Goal: Information Seeking & Learning: Learn about a topic

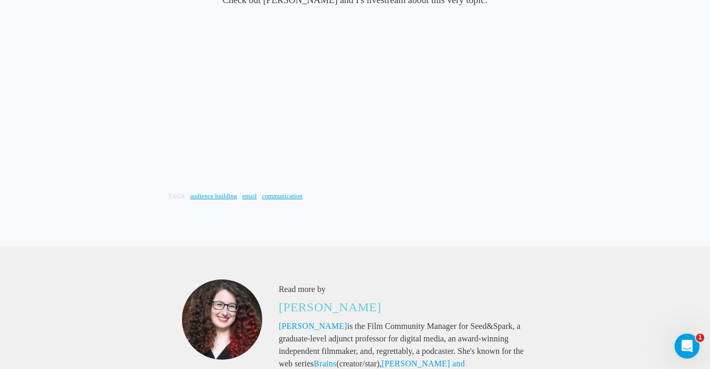
scroll to position [2142, 0]
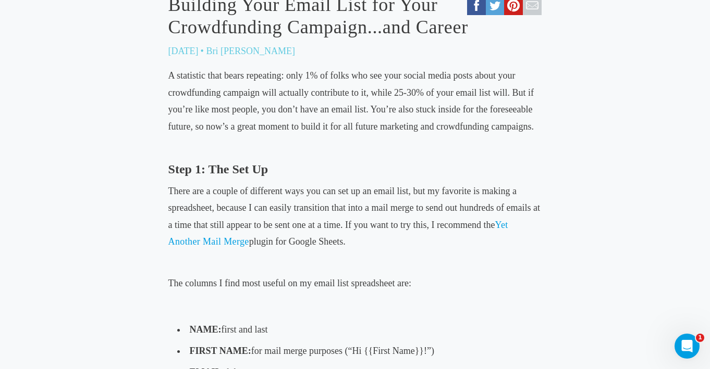
scroll to position [438, 0]
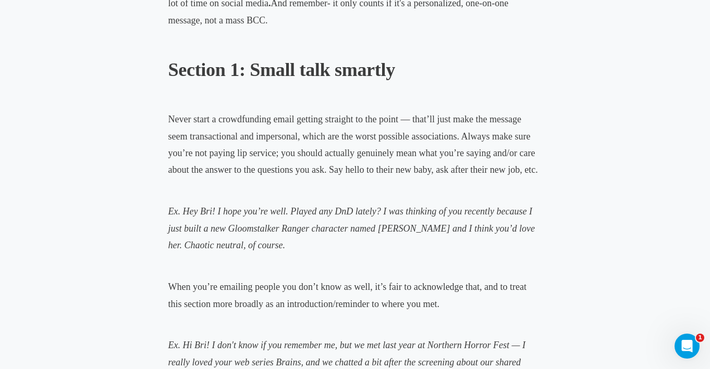
scroll to position [793, 0]
drag, startPoint x: 306, startPoint y: 248, endPoint x: 163, endPoint y: 209, distance: 148.6
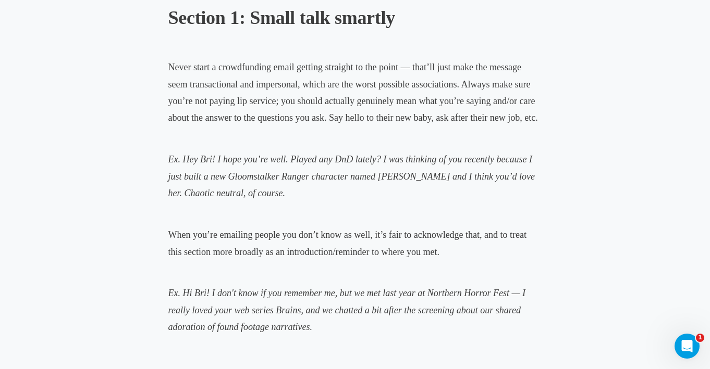
scroll to position [848, 0]
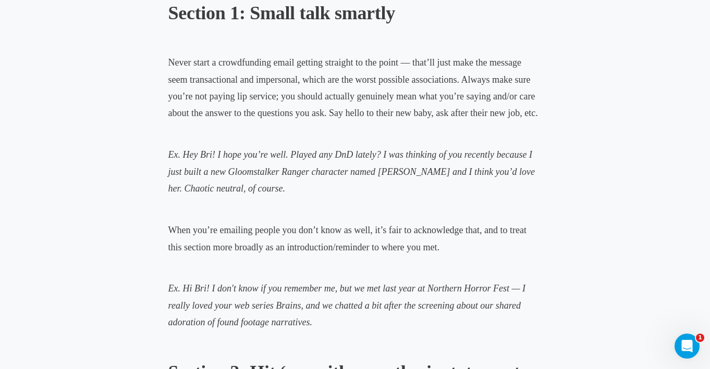
copy span "Ex. Hey Bri! I hope you’re well. Played any DnD lately? I was thinking of you r…"
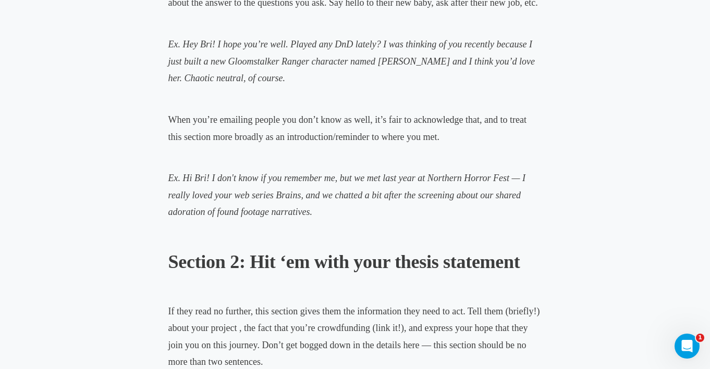
scroll to position [960, 0]
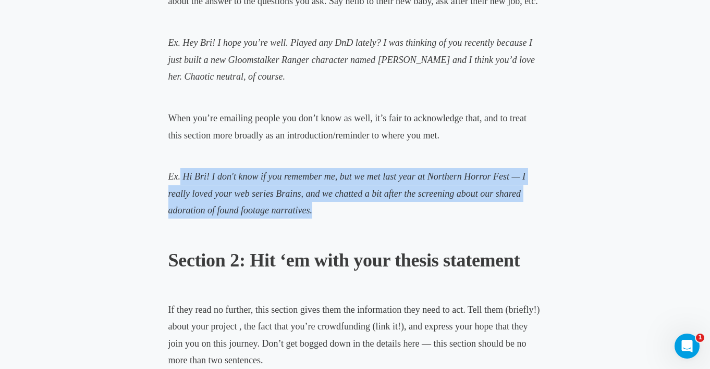
drag, startPoint x: 321, startPoint y: 212, endPoint x: 179, endPoint y: 174, distance: 146.3
click at [179, 174] on p "Ex. Hi Bri! I don't know if you remember me, but we met last year at Northern H…" at bounding box center [355, 193] width 374 height 51
copy span "Hi Bri! I don't know if you remember me, but we met last year at Northern Horro…"
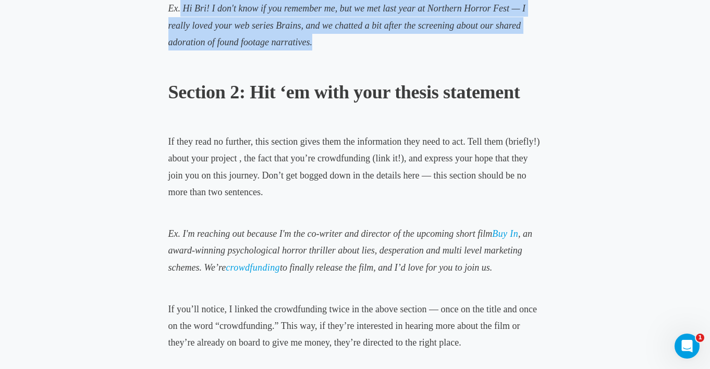
scroll to position [1128, 0]
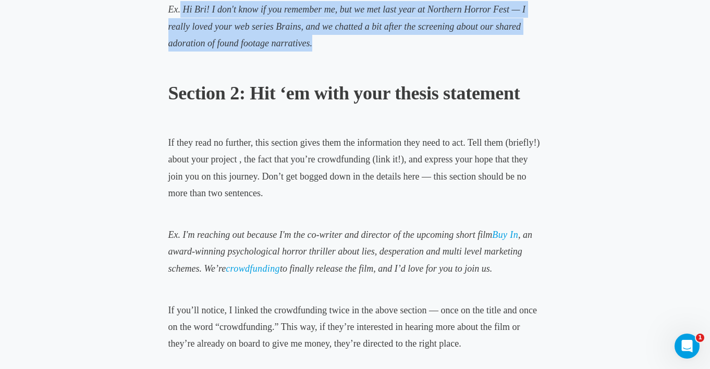
drag, startPoint x: 504, startPoint y: 273, endPoint x: 184, endPoint y: 235, distance: 322.2
click at [184, 235] on p "Ex. I'm reaching out because I'm the co-writer and director of the upcoming sho…" at bounding box center [355, 252] width 374 height 51
copy p "I'm reaching out because I'm the co-writer and director of the upcoming short f…"
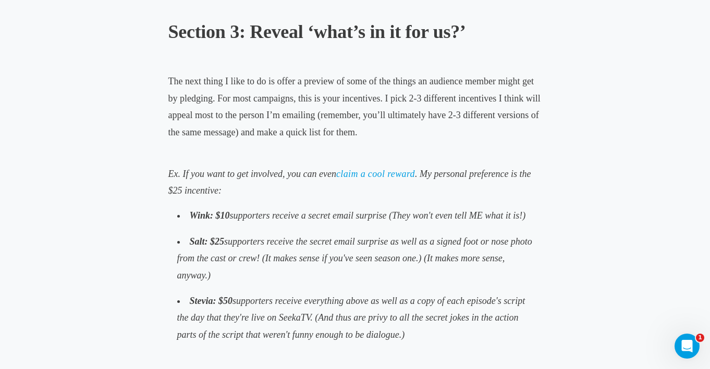
scroll to position [1601, 0]
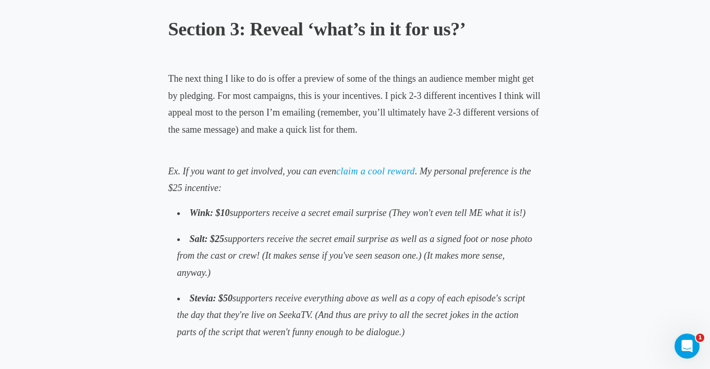
drag, startPoint x: 421, startPoint y: 334, endPoint x: 181, endPoint y: 174, distance: 288.6
click at [181, 174] on div "We’ve talked audience building , we’ve talked building your email list , but to…" at bounding box center [355, 343] width 374 height 2939
copy div "If you want to get involved, you can even claim a cool reward . My personal pre…"
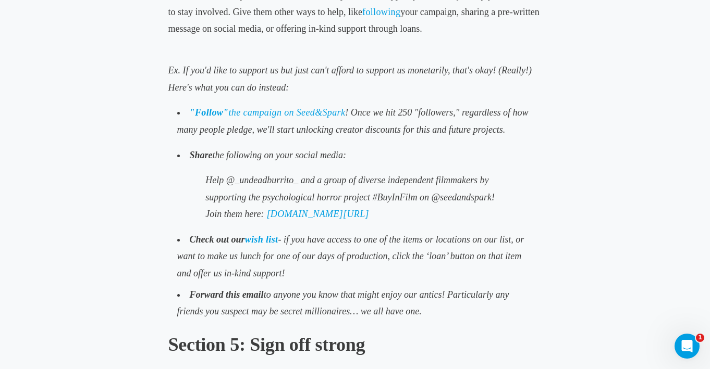
scroll to position [2133, 0]
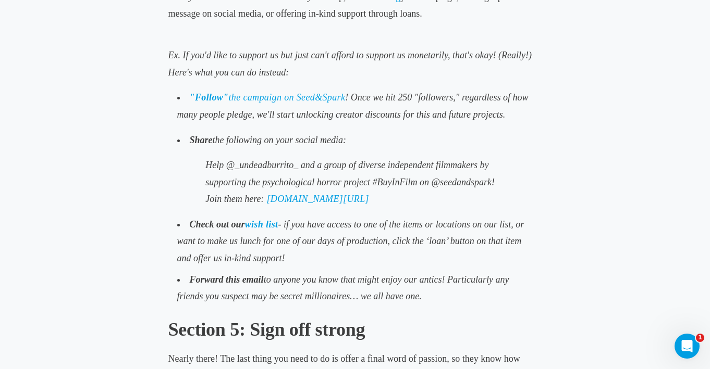
drag, startPoint x: 432, startPoint y: 300, endPoint x: 210, endPoint y: 44, distance: 338.4
copy div "Ex. If you'd like to support us but just can't afford to support us monetarily,…"
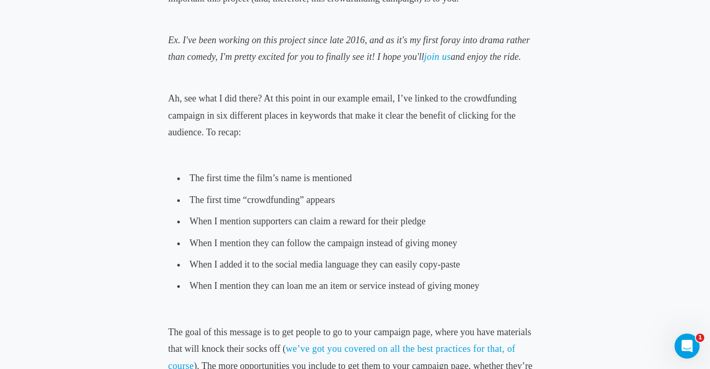
scroll to position [2509, 0]
drag, startPoint x: 534, startPoint y: 54, endPoint x: 526, endPoint y: 58, distance: 8.9
click at [526, 58] on p "Ex. I've been working on this project since late 2016, and as it's my first for…" at bounding box center [355, 50] width 374 height 34
drag, startPoint x: 535, startPoint y: 59, endPoint x: 181, endPoint y: 42, distance: 353.7
click at [181, 42] on p "Ex. I've been working on this project since late 2016, and as it's my first for…" at bounding box center [355, 50] width 374 height 34
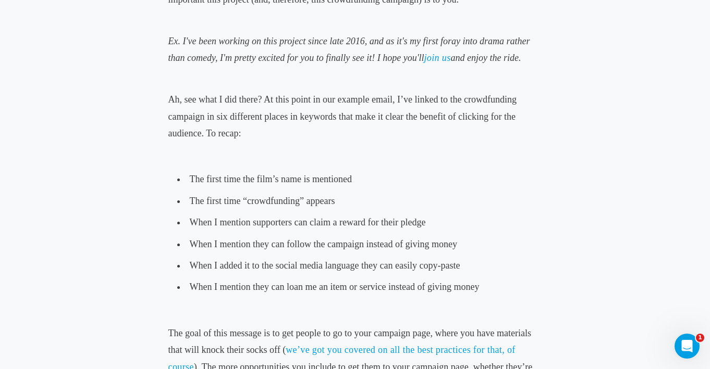
copy p "I've been working on this project since late 2016, and as it's my first foray i…"
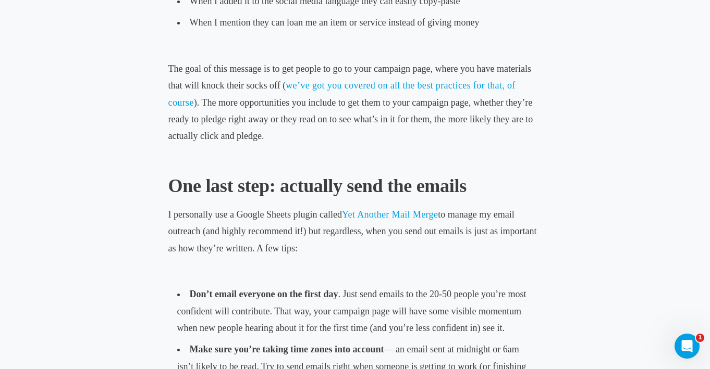
scroll to position [2737, 0]
